Goal: Register for event/course

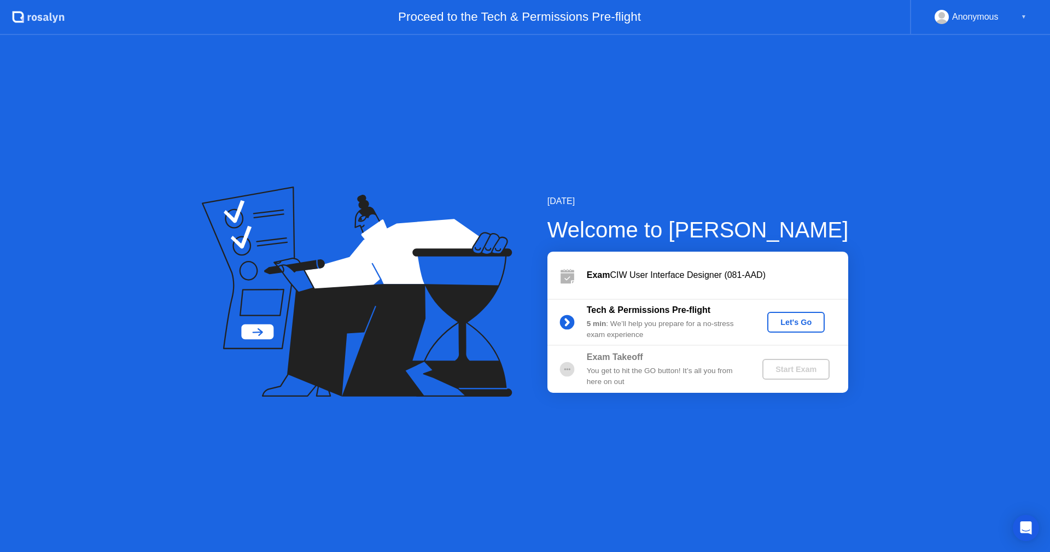
click at [801, 320] on div "Let's Go" at bounding box center [795, 322] width 49 height 9
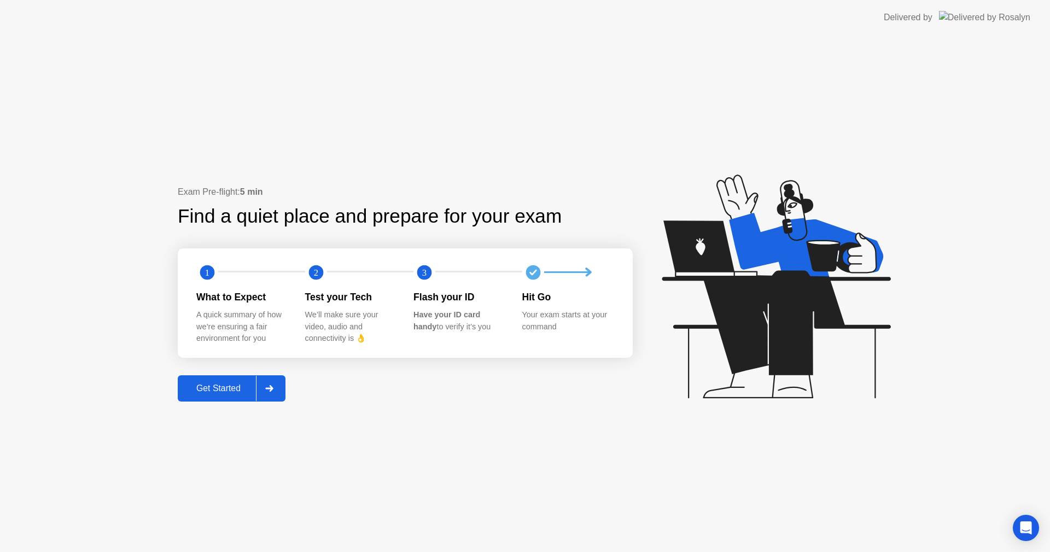
click at [214, 390] on div "Get Started" at bounding box center [218, 388] width 75 height 10
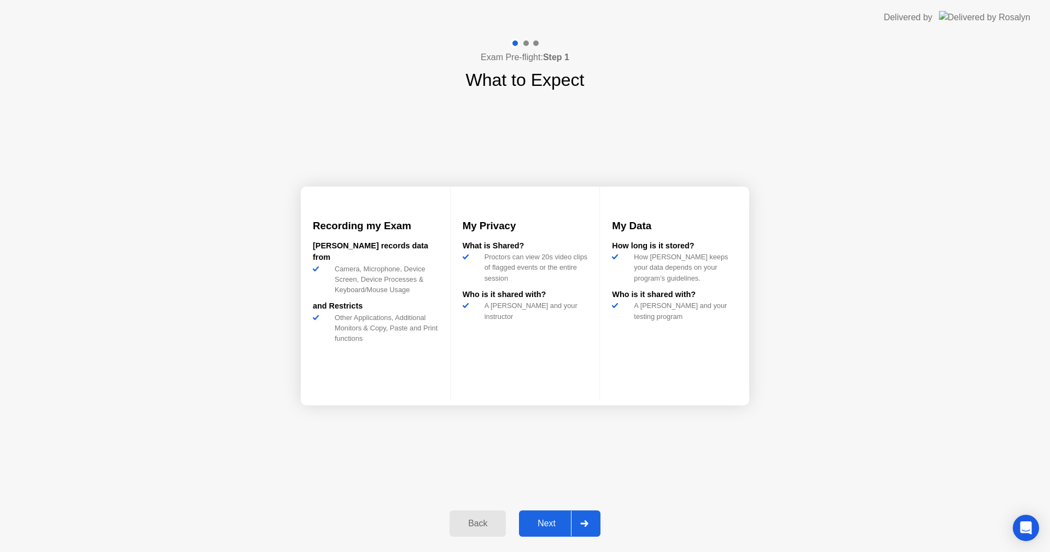
click at [546, 522] on div "Next" at bounding box center [546, 523] width 49 height 10
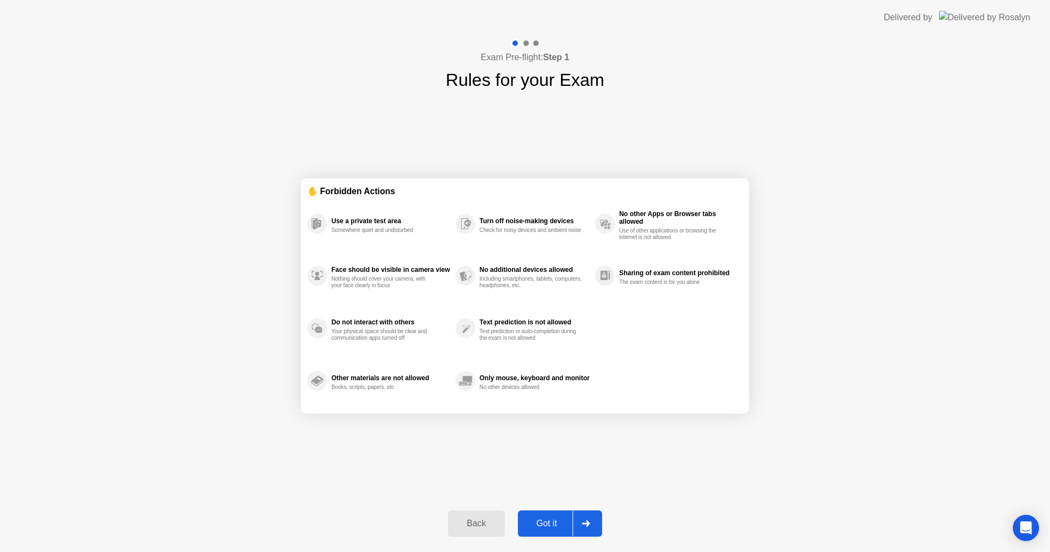
click at [546, 522] on div "Got it" at bounding box center [546, 523] width 51 height 10
select select "**********"
select select "*******"
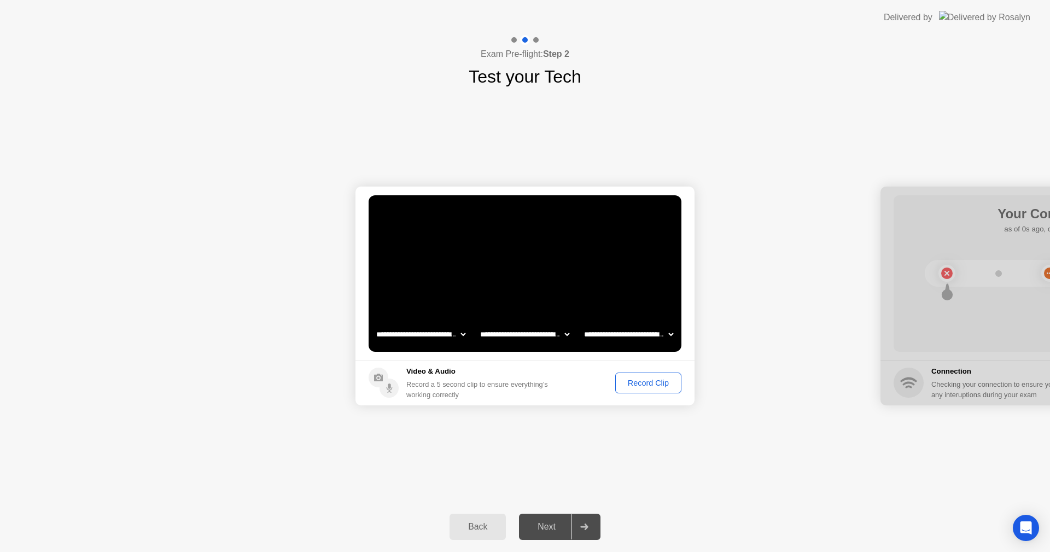
click at [639, 384] on div "Record Clip" at bounding box center [648, 382] width 59 height 9
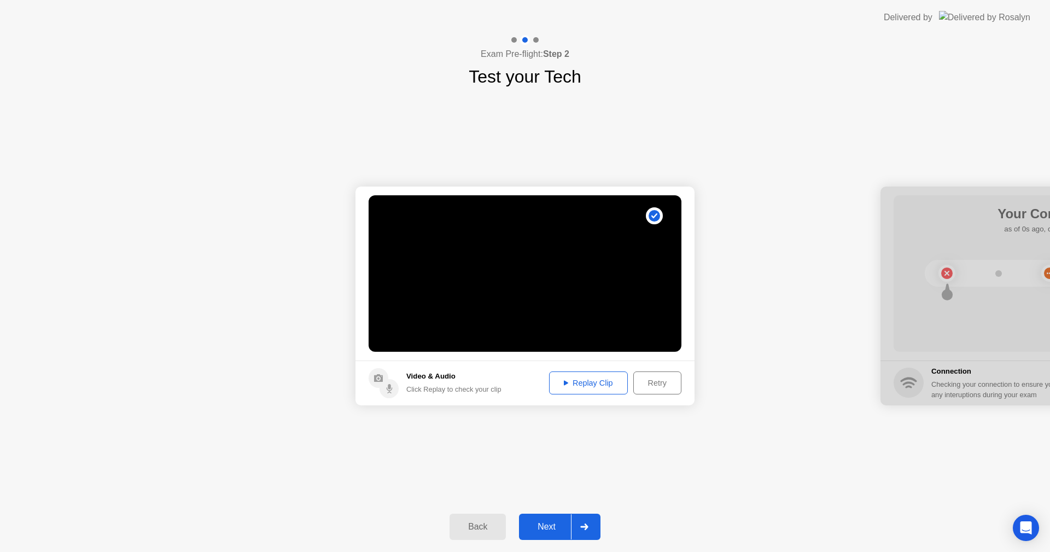
click at [544, 529] on div "Next" at bounding box center [546, 527] width 49 height 10
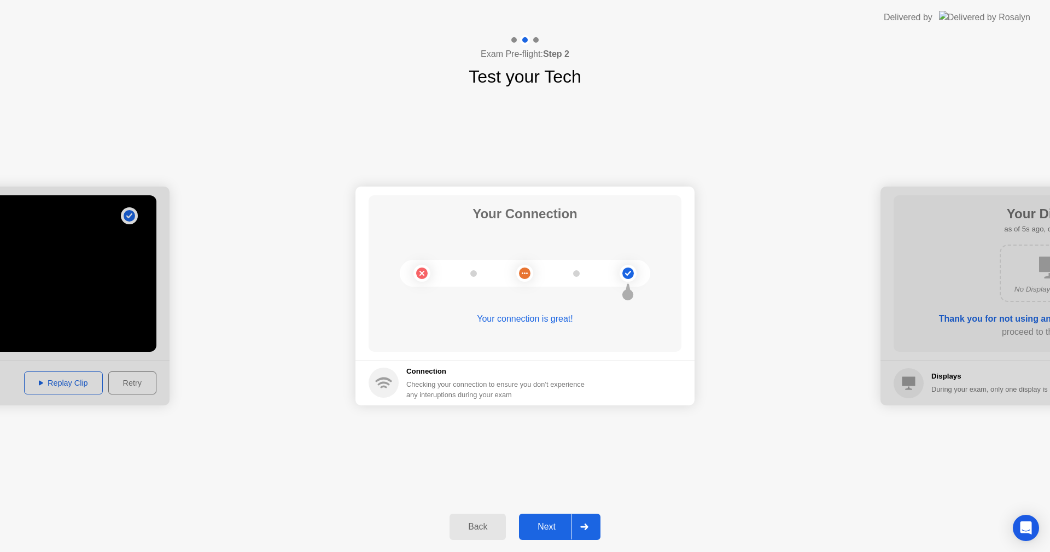
click at [532, 529] on div "Next" at bounding box center [546, 527] width 49 height 10
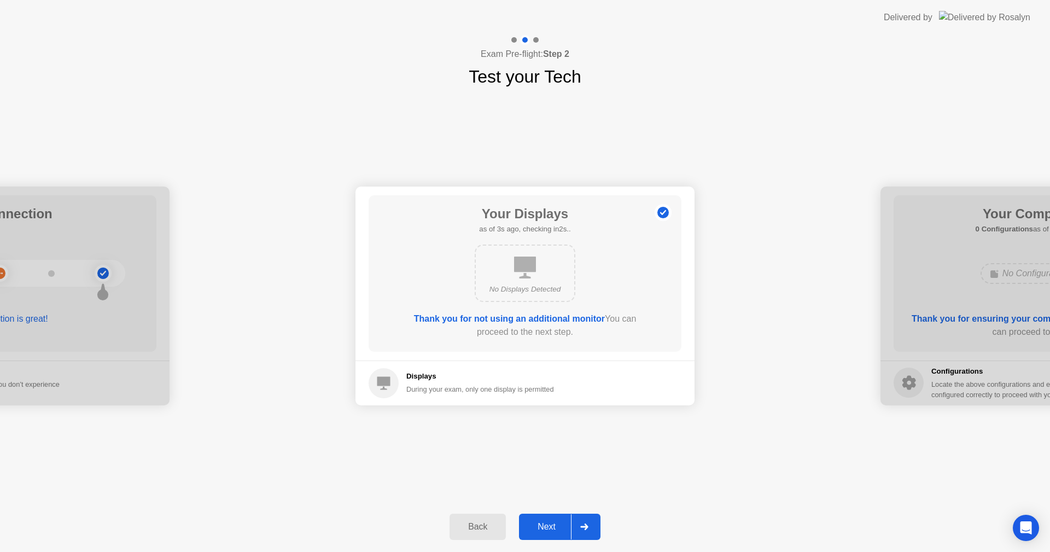
click at [552, 523] on div "Next" at bounding box center [546, 527] width 49 height 10
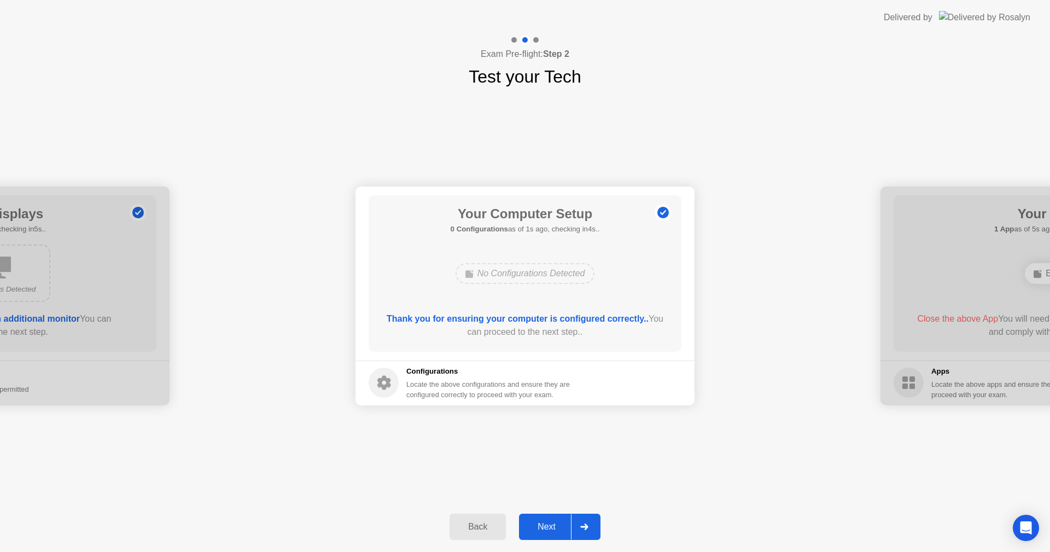
click at [548, 528] on div "Next" at bounding box center [546, 527] width 49 height 10
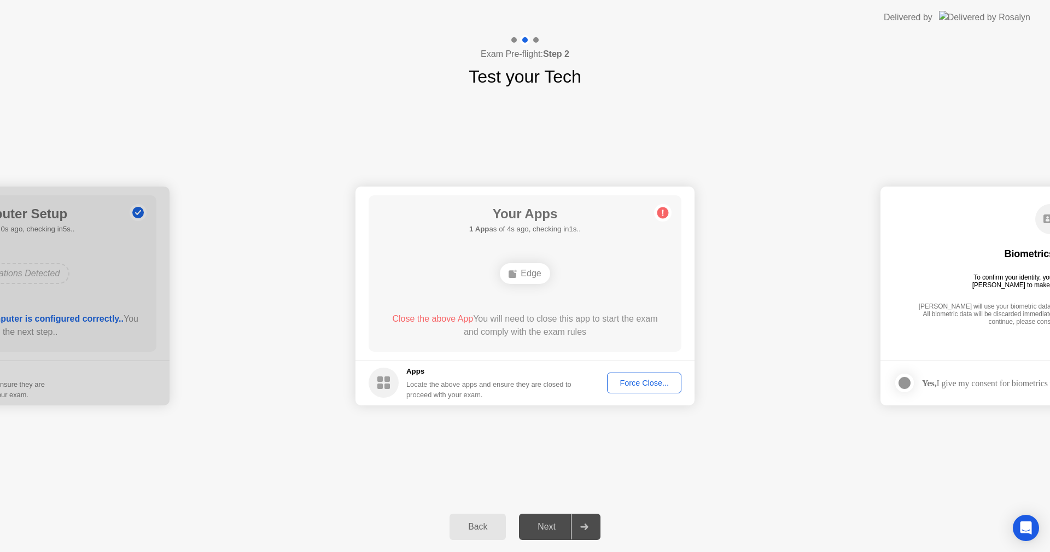
click at [650, 383] on div "Force Close..." at bounding box center [644, 382] width 67 height 9
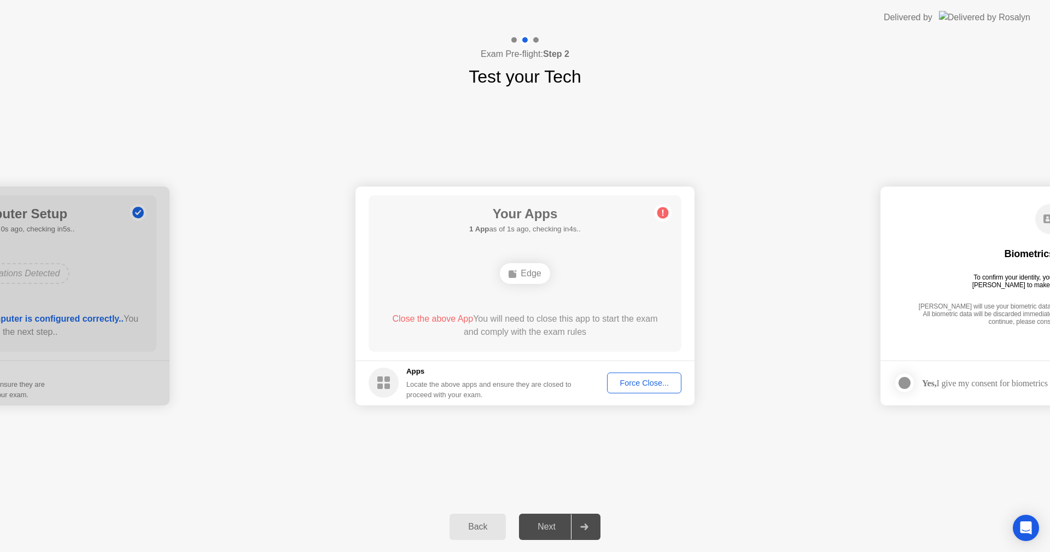
click at [624, 382] on div "Force Close..." at bounding box center [644, 382] width 67 height 9
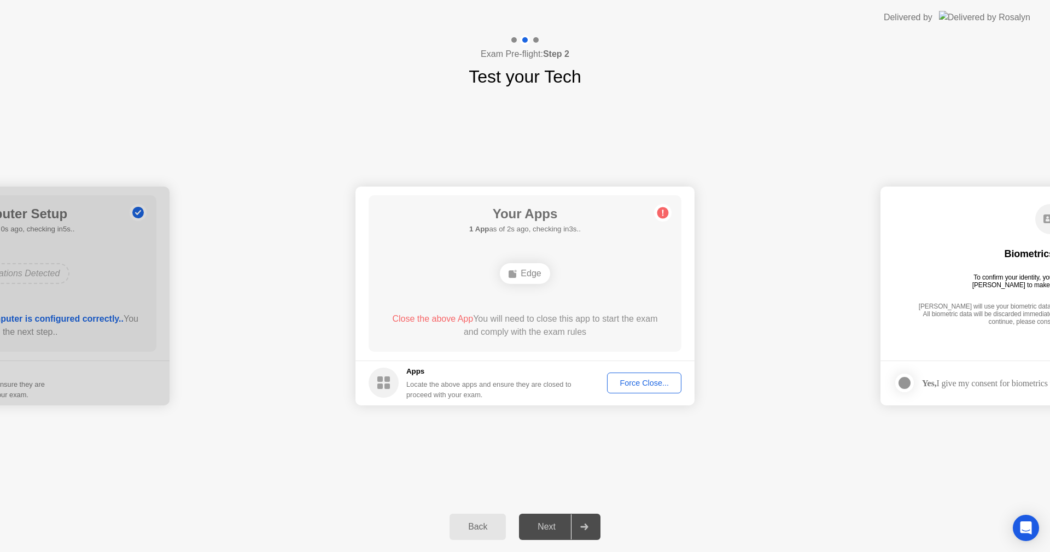
click at [650, 378] on div "Force Close..." at bounding box center [644, 382] width 67 height 9
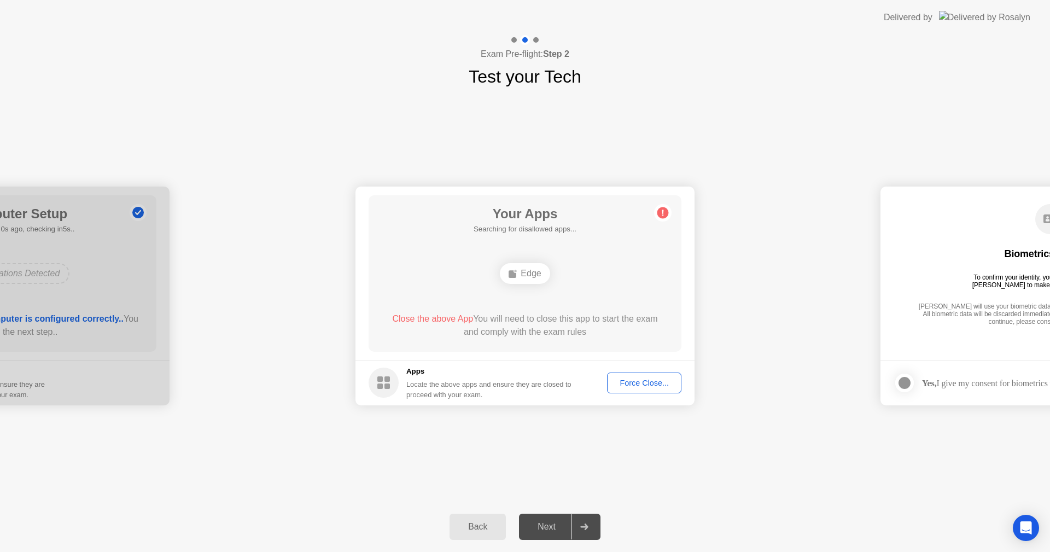
click at [645, 387] on div "Force Close..." at bounding box center [644, 382] width 67 height 9
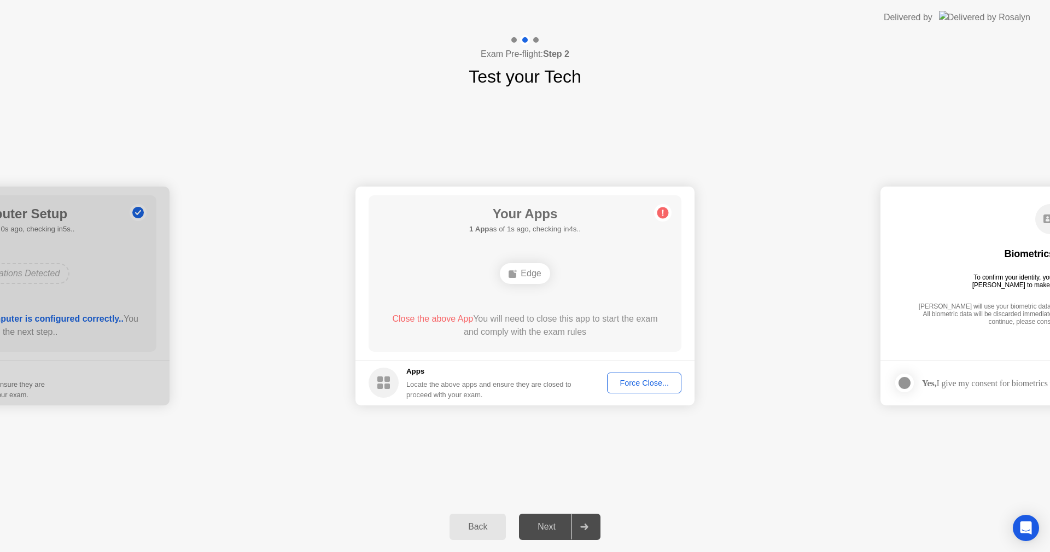
click at [663, 215] on circle at bounding box center [662, 212] width 11 height 11
click at [474, 525] on div "Back" at bounding box center [478, 527] width 50 height 10
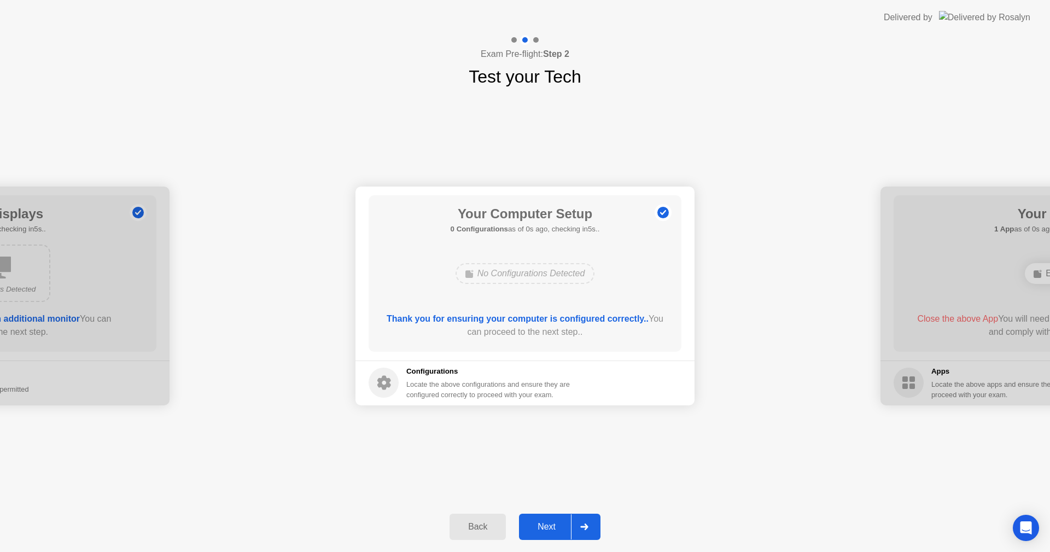
click at [543, 527] on div "Next" at bounding box center [546, 527] width 49 height 10
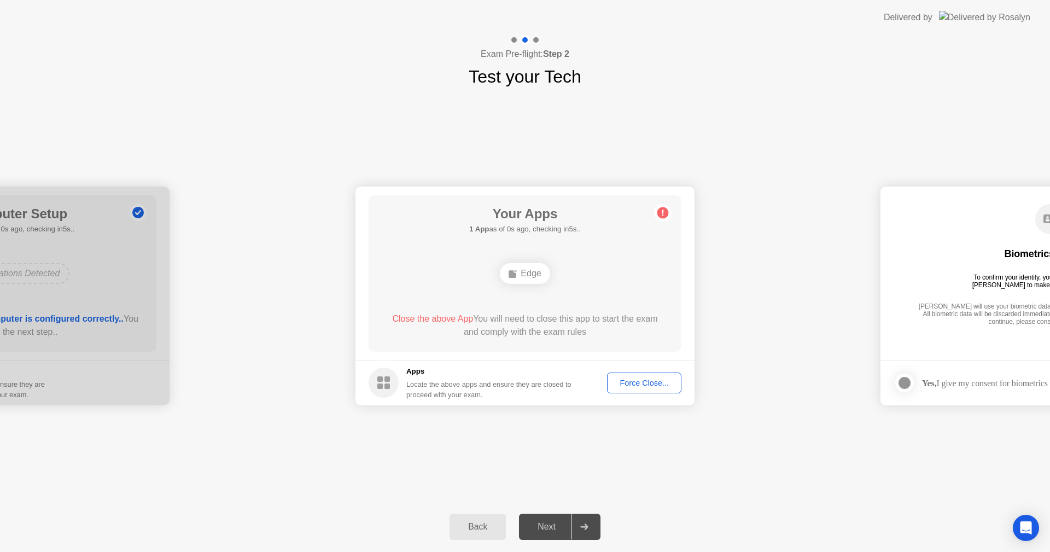
click at [659, 385] on div "Force Close..." at bounding box center [644, 382] width 67 height 9
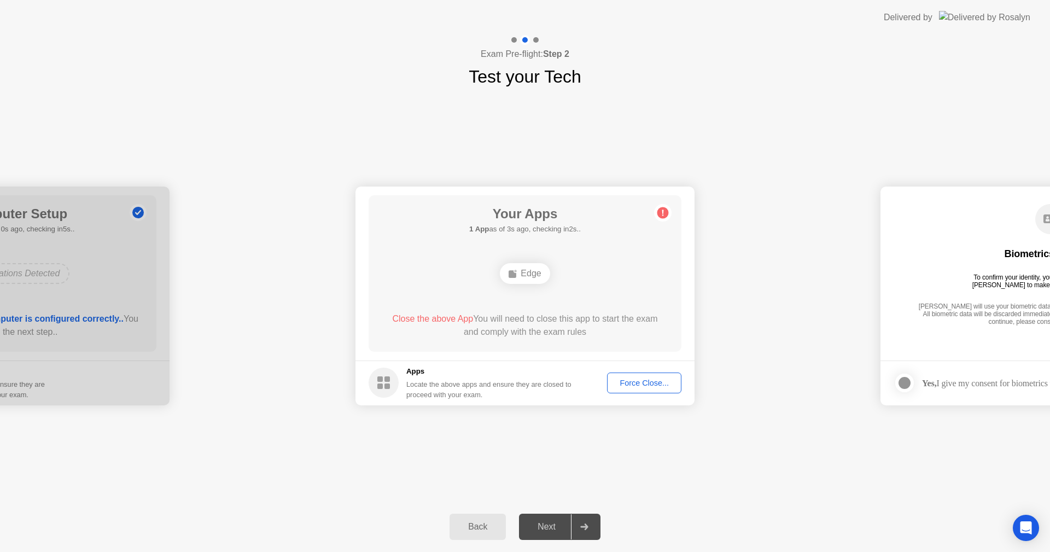
click at [653, 384] on div "Force Close..." at bounding box center [644, 382] width 67 height 9
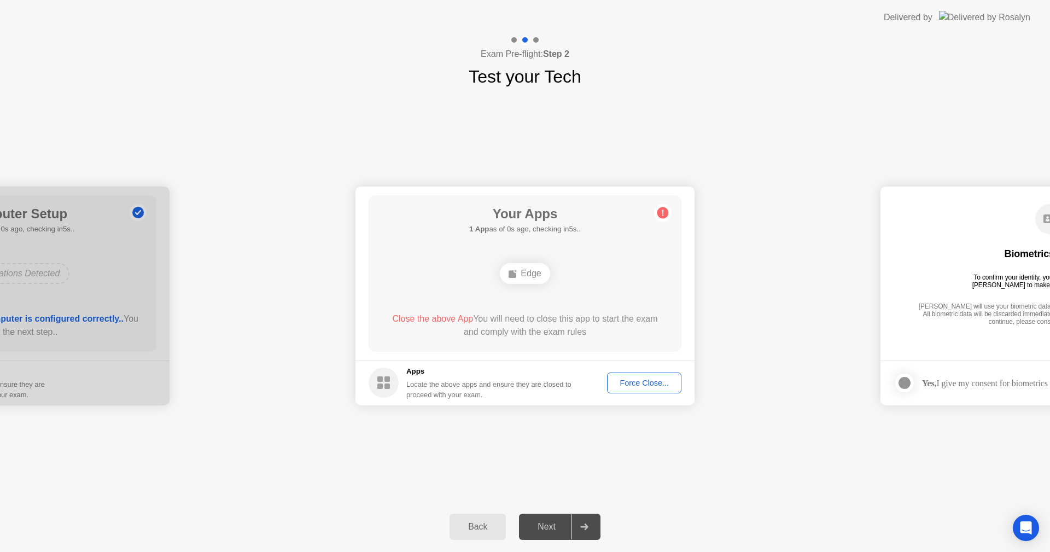
click at [629, 392] on button "Force Close..." at bounding box center [644, 382] width 74 height 21
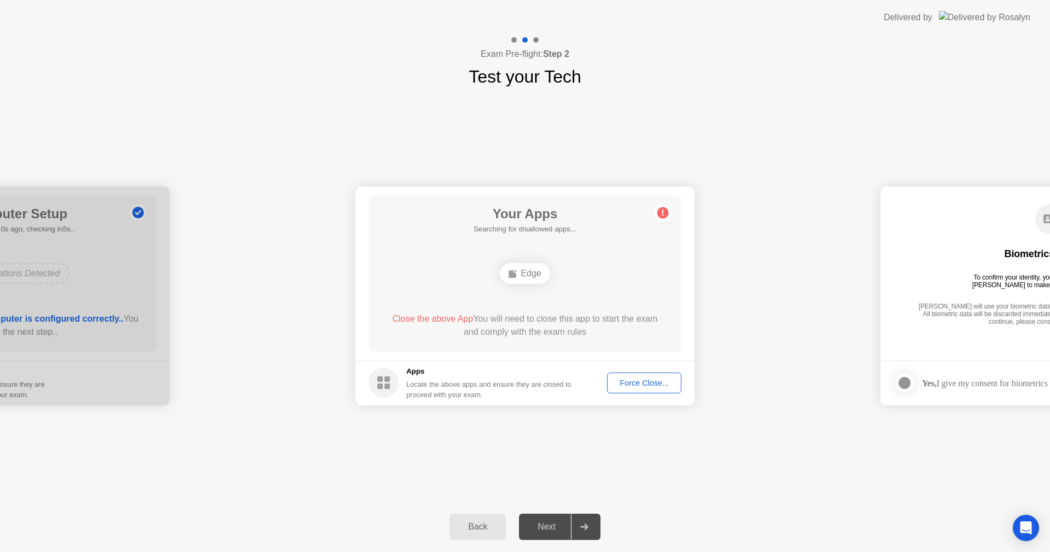
click at [658, 383] on div "Force Close..." at bounding box center [644, 382] width 67 height 9
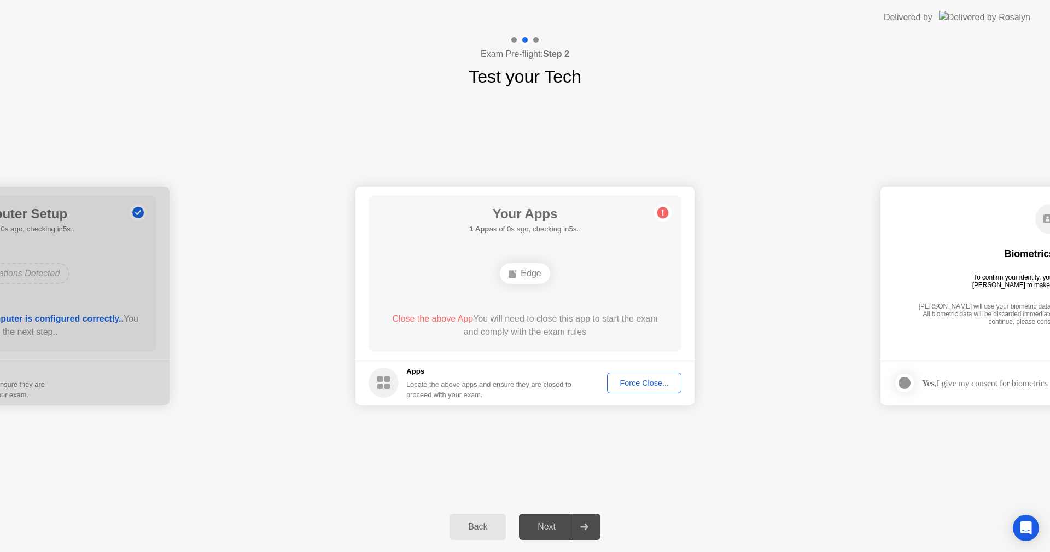
click at [553, 463] on div "**********" at bounding box center [525, 296] width 1050 height 412
click at [644, 389] on button "Force Close..." at bounding box center [644, 382] width 74 height 21
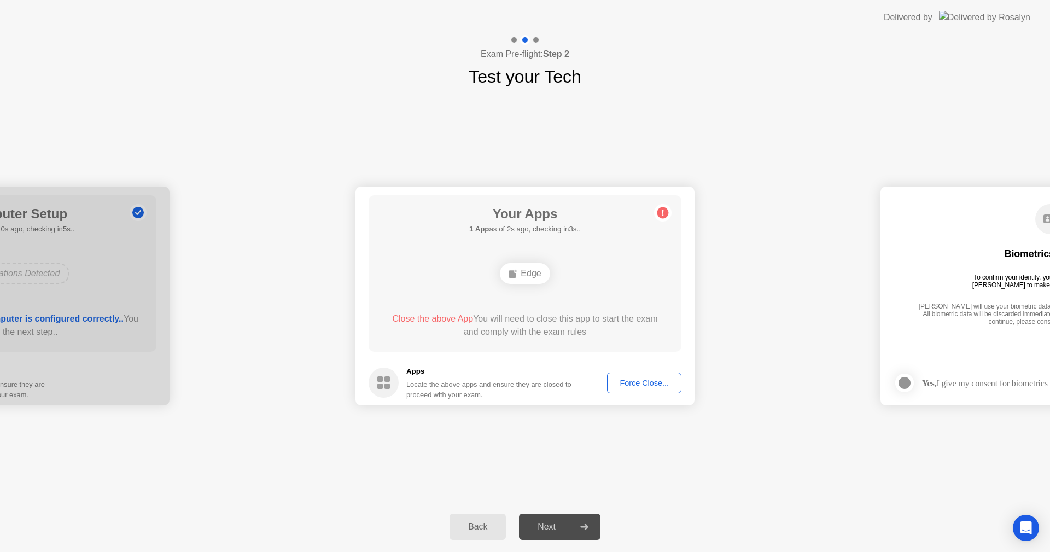
click at [634, 383] on div "Force Close..." at bounding box center [644, 382] width 67 height 9
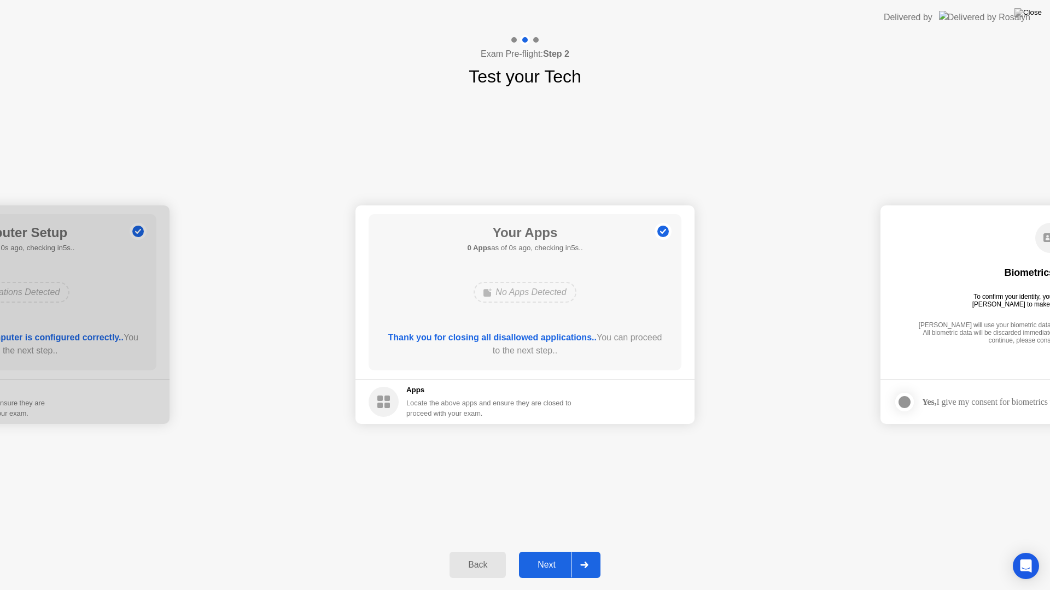
click at [540, 551] on div "Next" at bounding box center [546, 565] width 49 height 10
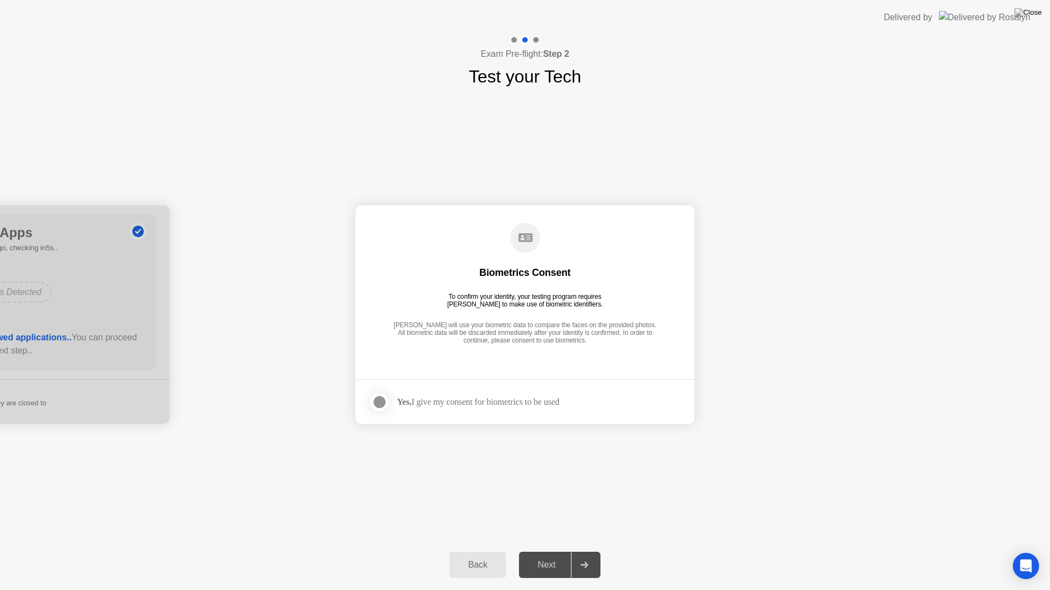
click at [383, 401] on div at bounding box center [379, 402] width 13 height 13
click at [547, 551] on div "Next" at bounding box center [546, 565] width 49 height 10
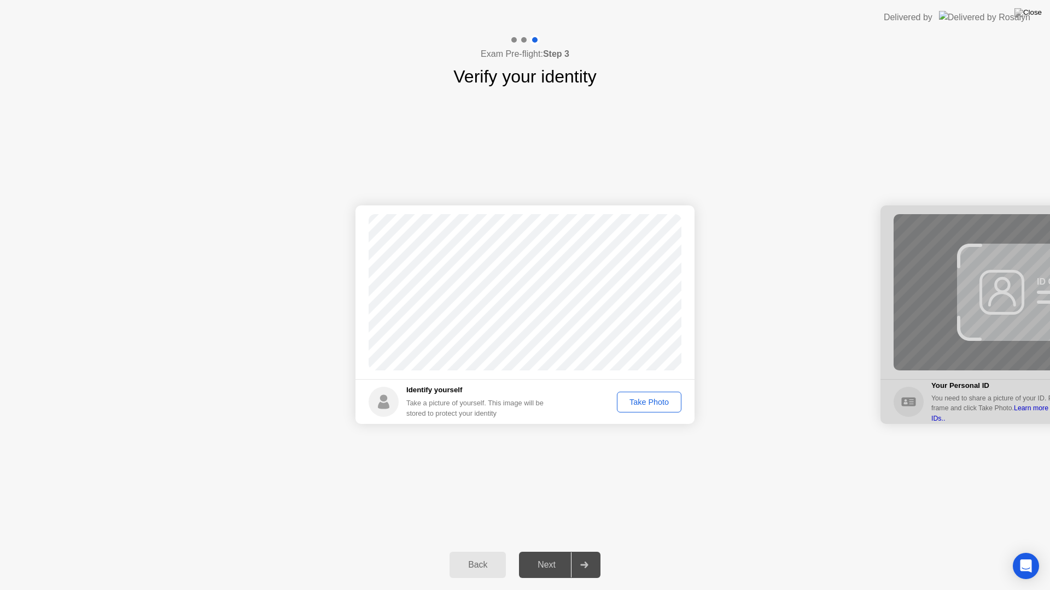
click at [639, 401] on div "Take Photo" at bounding box center [649, 402] width 57 height 9
click at [662, 406] on div "Retake" at bounding box center [656, 402] width 43 height 9
click at [641, 403] on div "Take Photo" at bounding box center [649, 402] width 57 height 9
click at [551, 551] on div "Next" at bounding box center [546, 565] width 49 height 10
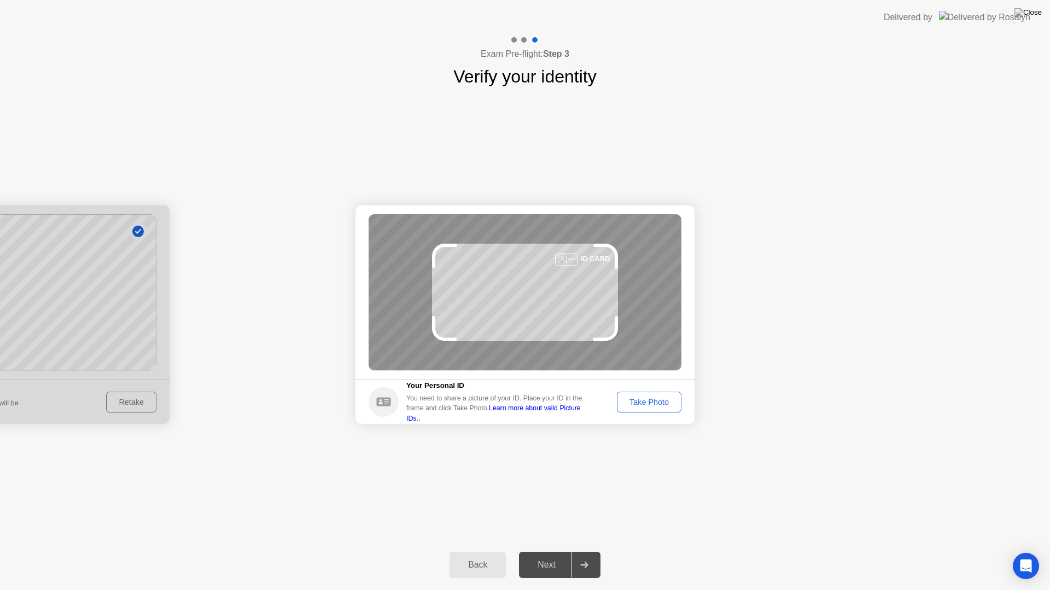
click at [656, 402] on div "Take Photo" at bounding box center [649, 402] width 57 height 9
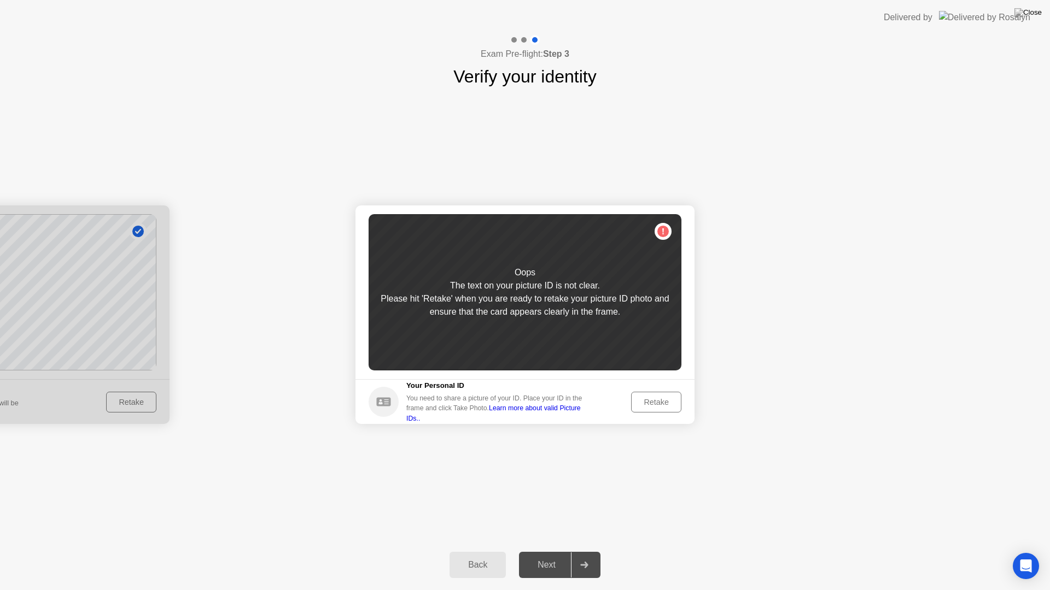
click at [653, 401] on div "Retake" at bounding box center [656, 402] width 43 height 9
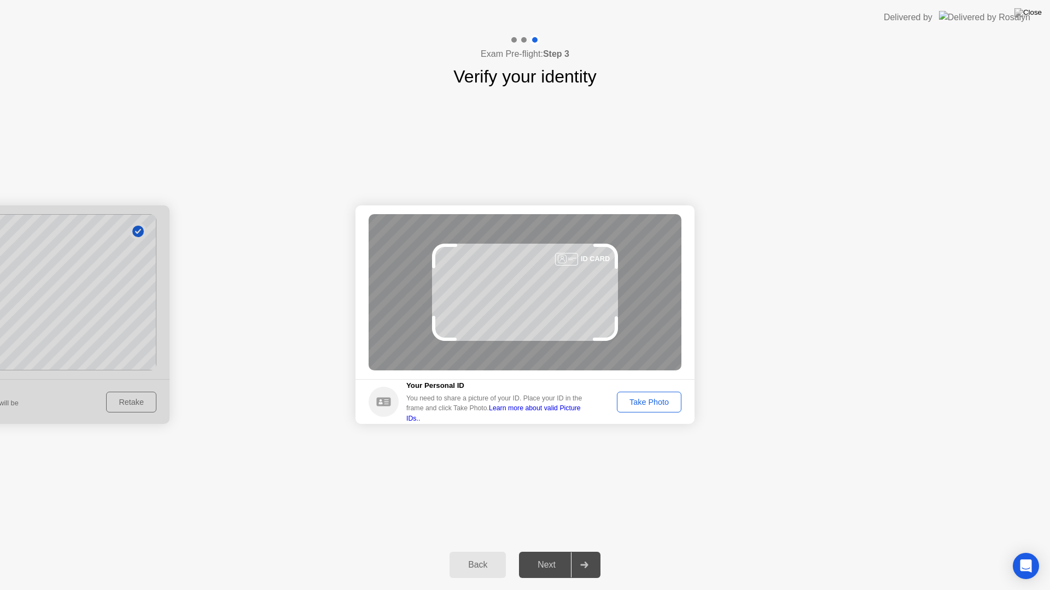
click at [666, 407] on div "Take Photo" at bounding box center [649, 402] width 57 height 9
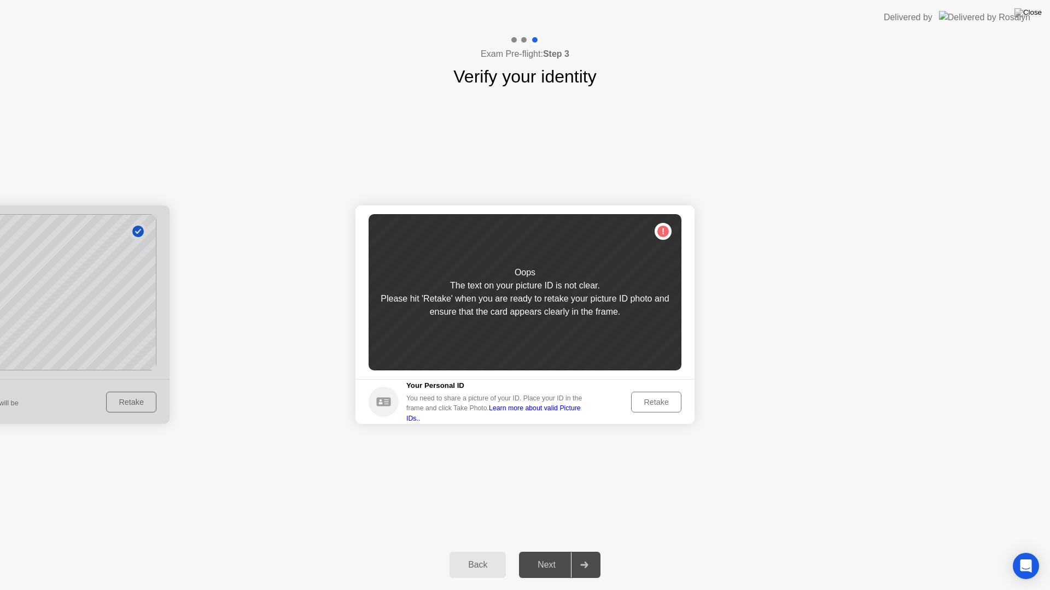
click at [666, 411] on button "Retake" at bounding box center [656, 402] width 50 height 21
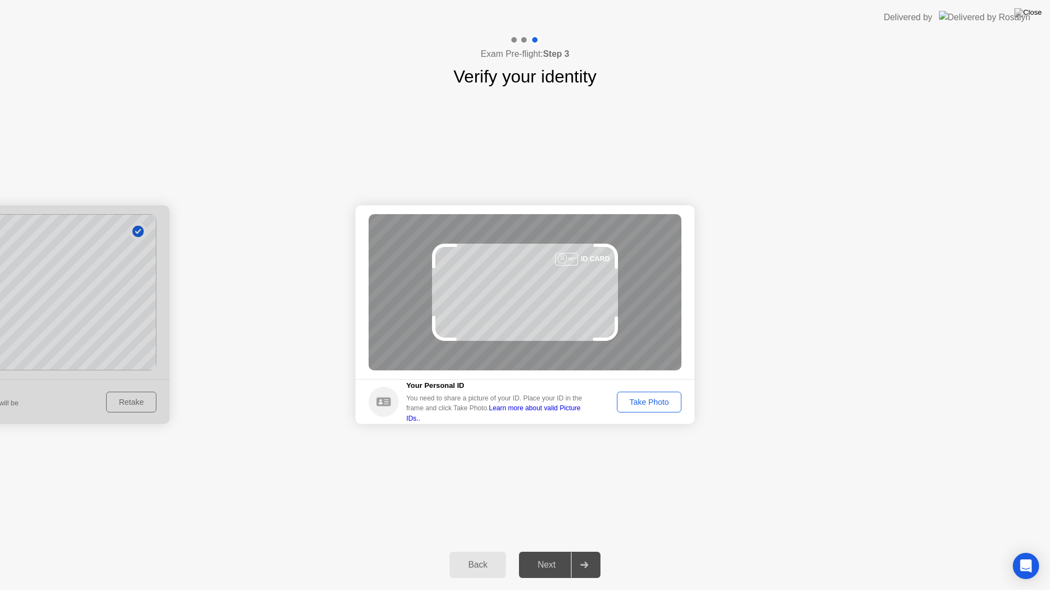
click at [663, 402] on div "Take Photo" at bounding box center [649, 402] width 57 height 9
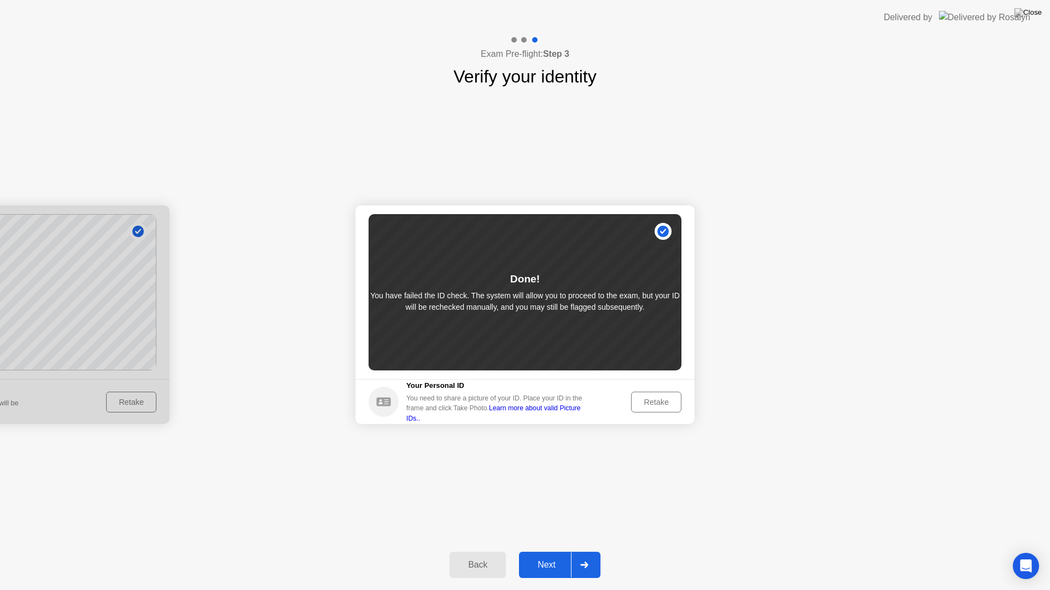
click at [549, 551] on div "Next" at bounding box center [546, 565] width 49 height 10
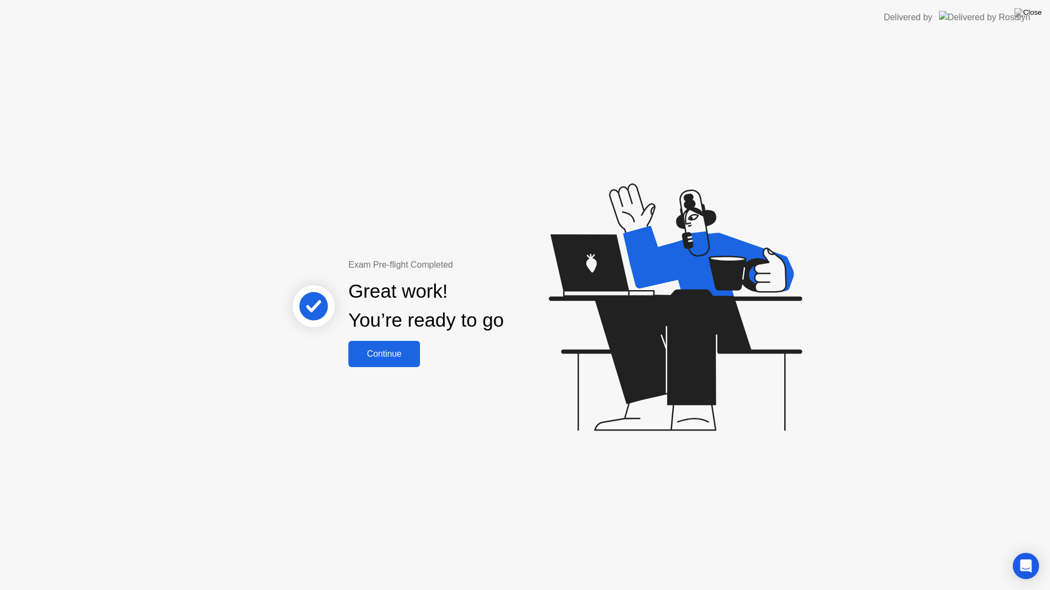
click at [381, 350] on div "Continue" at bounding box center [384, 354] width 65 height 10
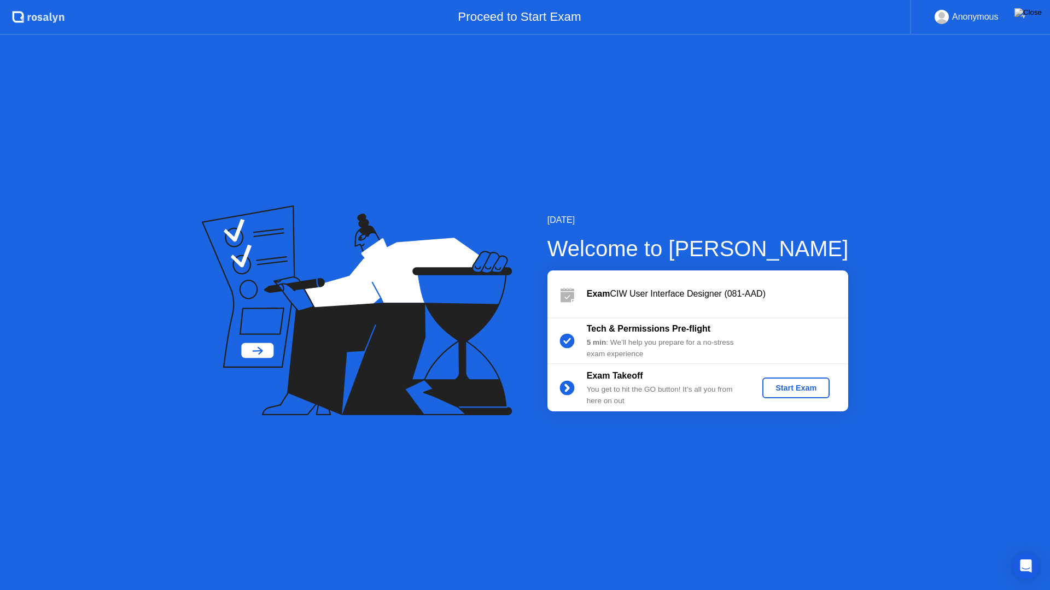
click at [795, 389] on div "Start Exam" at bounding box center [796, 388] width 59 height 9
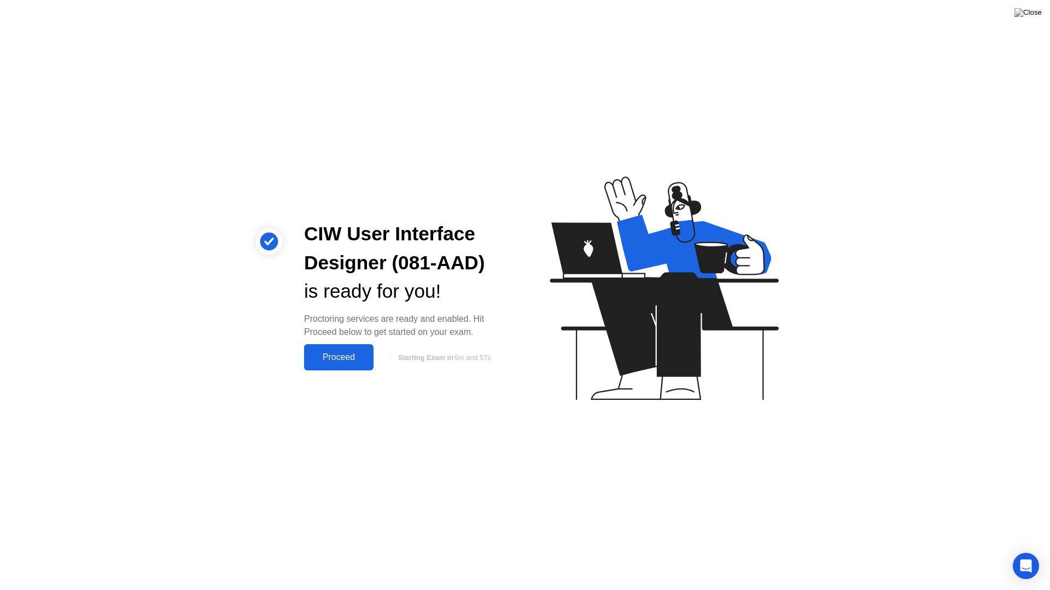
click at [337, 356] on div "Proceed" at bounding box center [338, 358] width 63 height 10
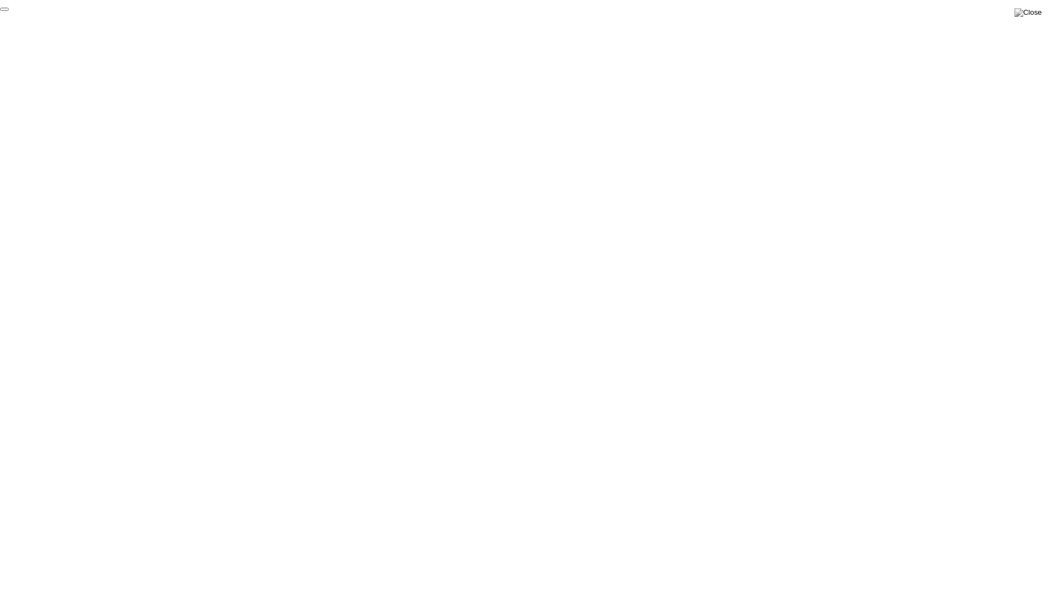
click div "End Proctoring Session"
